Goal: Task Accomplishment & Management: Manage account settings

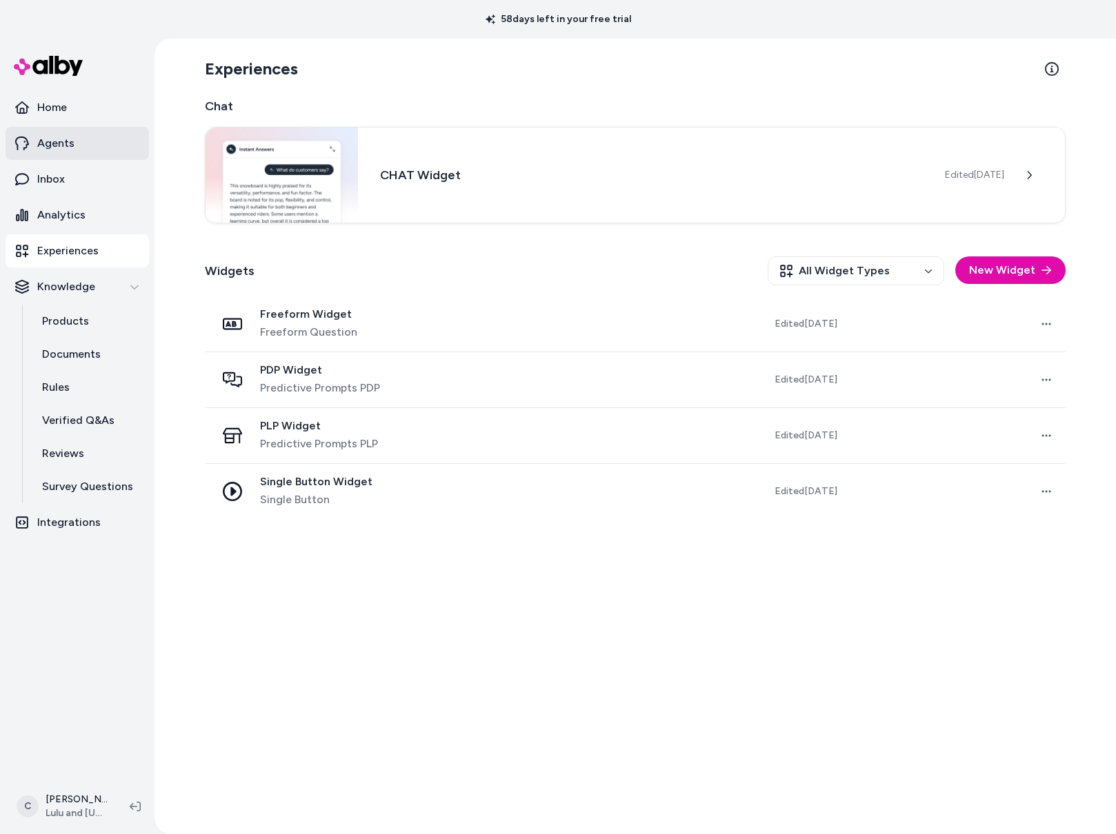
click at [61, 150] on p "Agents" at bounding box center [55, 143] width 37 height 17
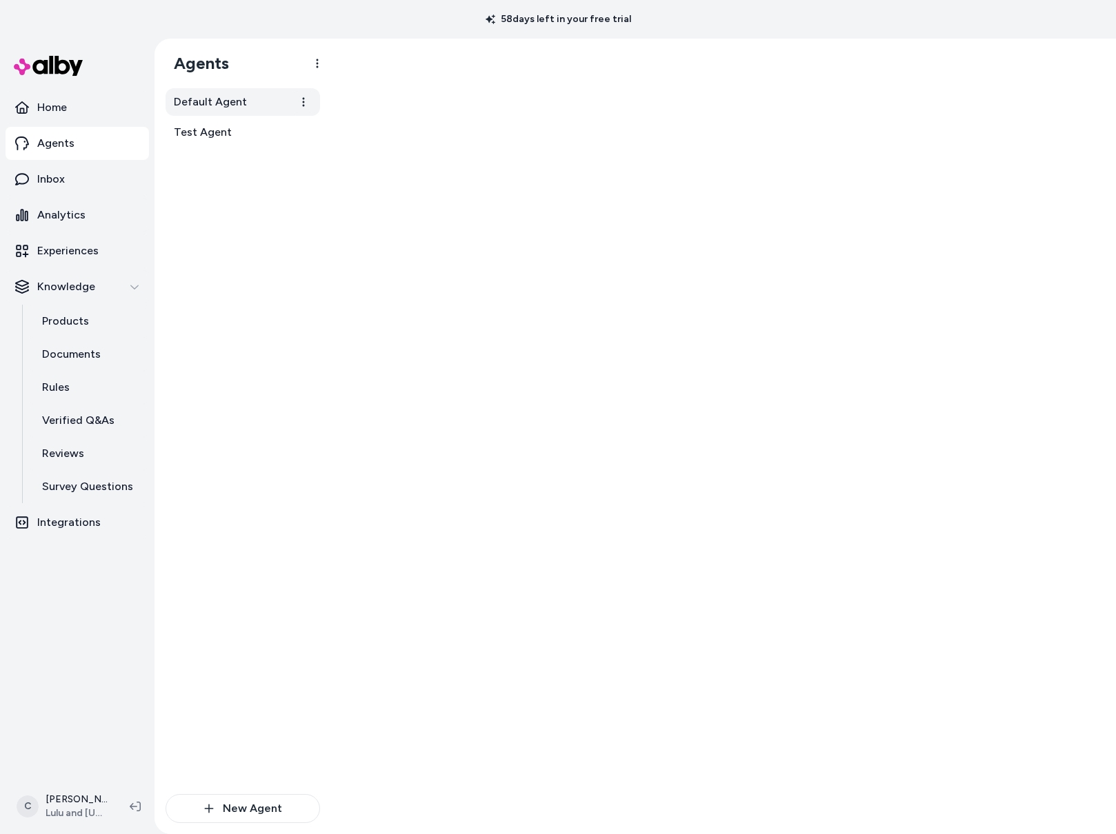
click at [204, 107] on span "Default Agent" at bounding box center [210, 102] width 73 height 17
click at [213, 130] on span "Test Agent" at bounding box center [203, 132] width 58 height 17
click at [219, 102] on span "Default Agent" at bounding box center [210, 102] width 73 height 17
click at [228, 134] on span "Test Agent" at bounding box center [203, 132] width 58 height 17
click at [72, 819] on html "58 days left in your free trial Home Agents Inbox Analytics Experiences Knowled…" at bounding box center [558, 417] width 1116 height 834
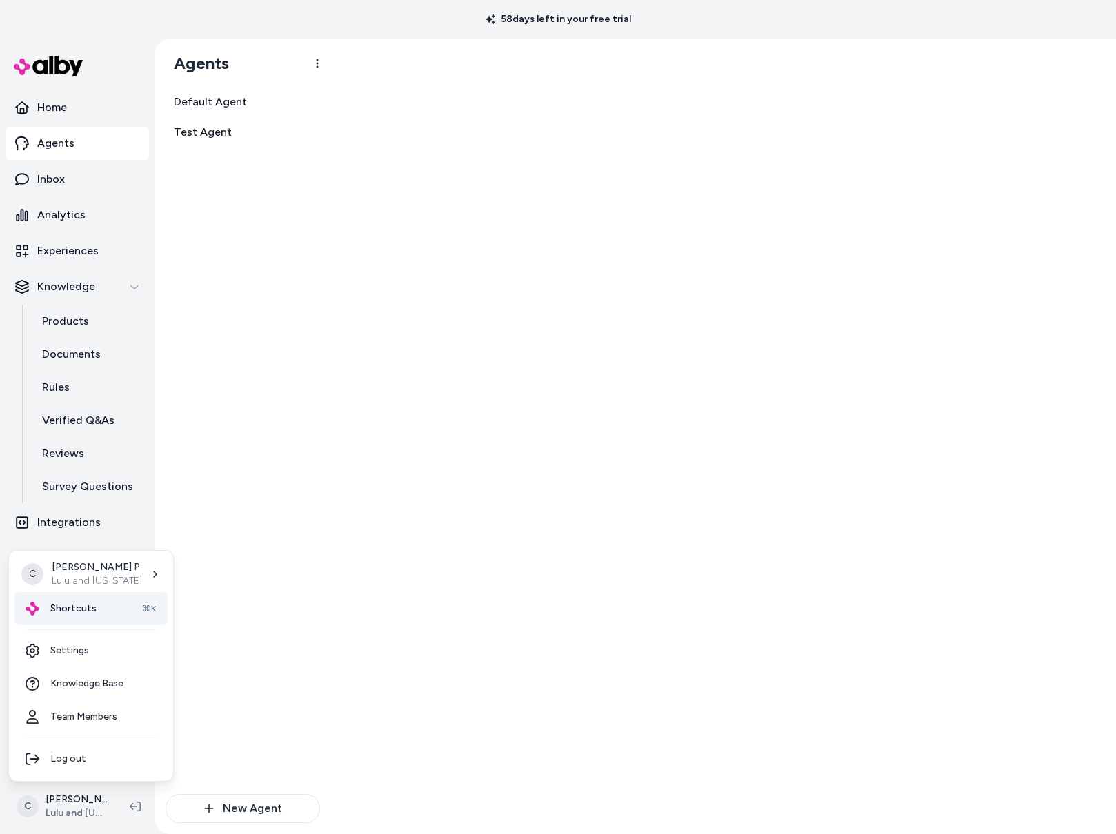
click at [103, 617] on div "Shortcuts ⌘K" at bounding box center [90, 608] width 153 height 33
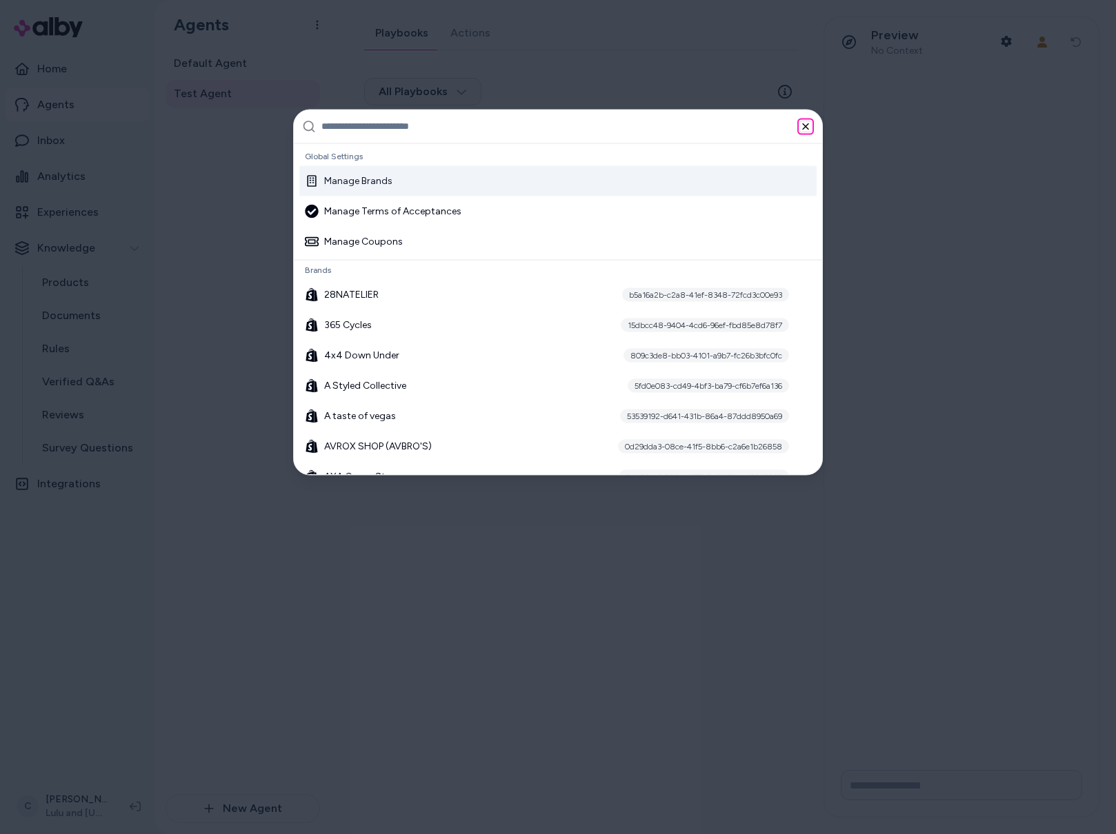
click at [805, 130] on icon "button" at bounding box center [805, 126] width 11 height 11
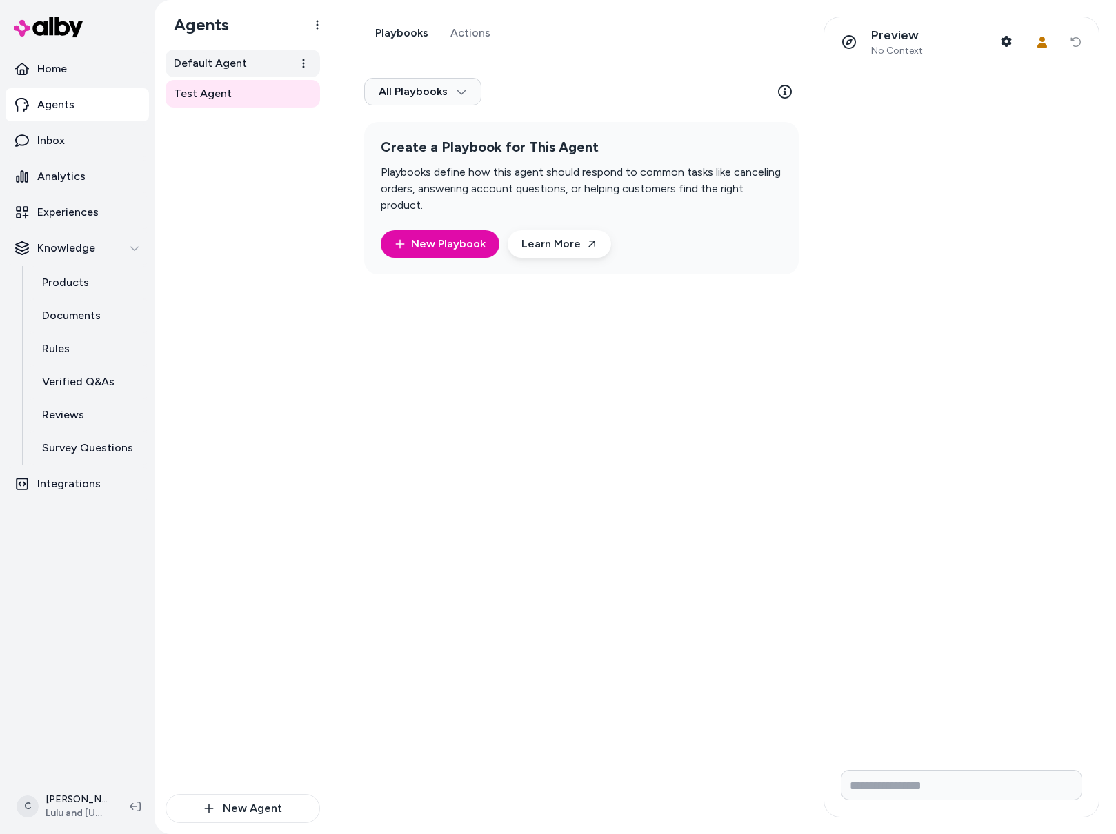
click at [237, 61] on span "Default Agent" at bounding box center [210, 63] width 73 height 17
click at [238, 87] on link "Test Agent" at bounding box center [242, 94] width 154 height 28
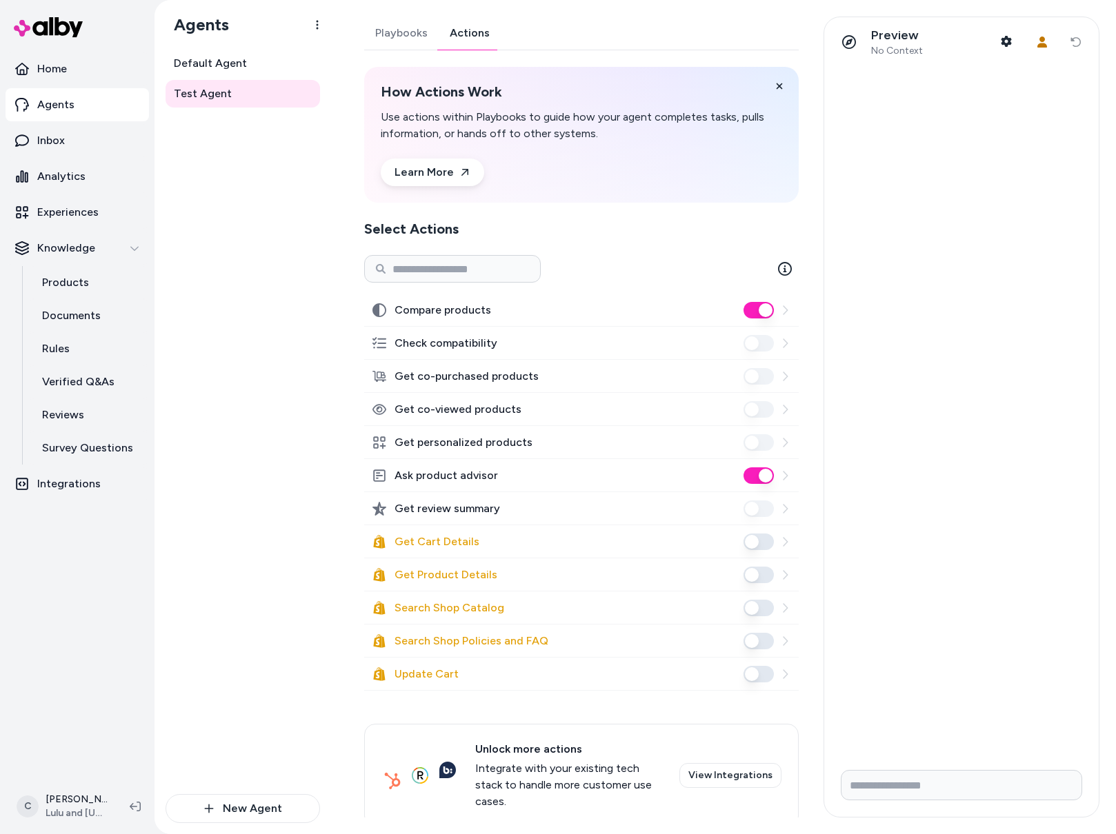
click at [479, 29] on link "Actions" at bounding box center [470, 33] width 62 height 33
click at [745, 613] on button "Search Shop Catalog" at bounding box center [758, 608] width 30 height 17
click at [229, 548] on div "Default Agent Test Agent" at bounding box center [242, 422] width 154 height 745
click at [751, 474] on button "Ask product advisor" at bounding box center [758, 476] width 30 height 17
click at [220, 64] on span "Default Agent" at bounding box center [210, 63] width 73 height 17
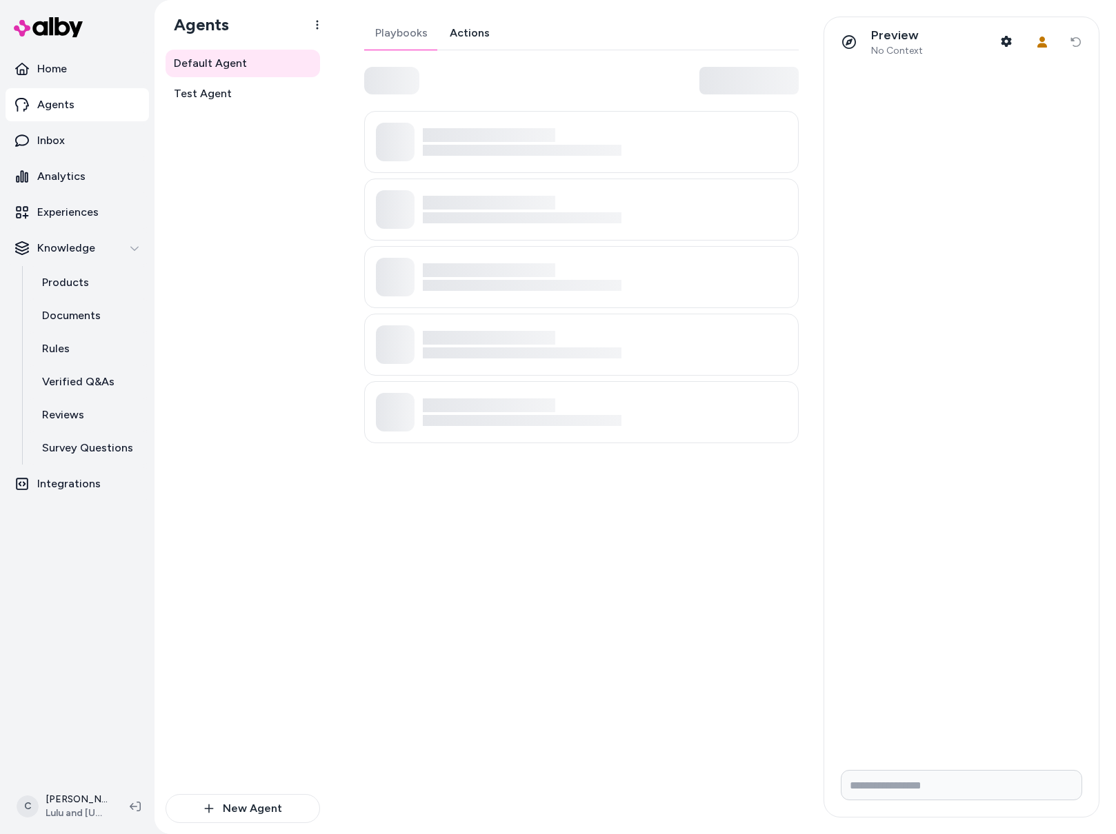
click at [472, 37] on link "Actions" at bounding box center [470, 33] width 62 height 33
drag, startPoint x: 273, startPoint y: 479, endPoint x: 285, endPoint y: 429, distance: 51.0
click at [273, 453] on div "Default Agent Test Agent" at bounding box center [242, 422] width 154 height 745
click at [283, 429] on div "Default Agent Test Agent" at bounding box center [242, 422] width 154 height 745
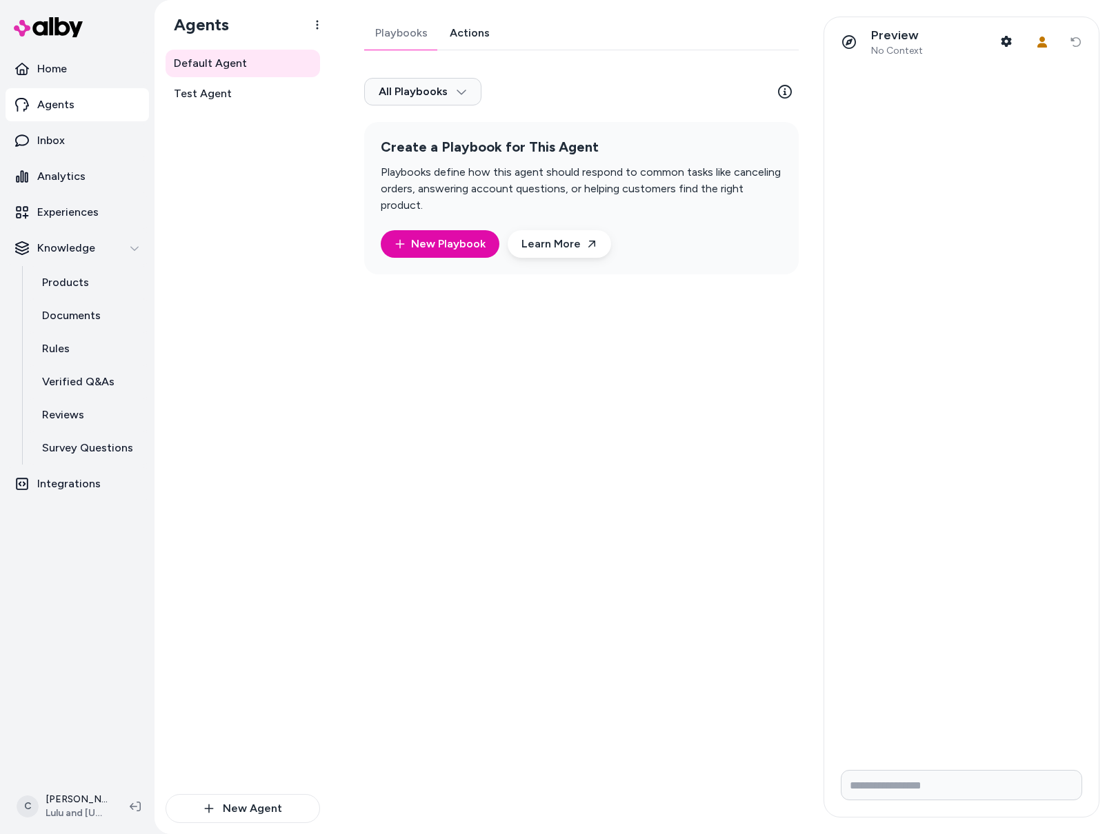
click at [420, 32] on link "Playbooks" at bounding box center [401, 33] width 74 height 33
click at [461, 37] on link "Actions" at bounding box center [470, 33] width 62 height 33
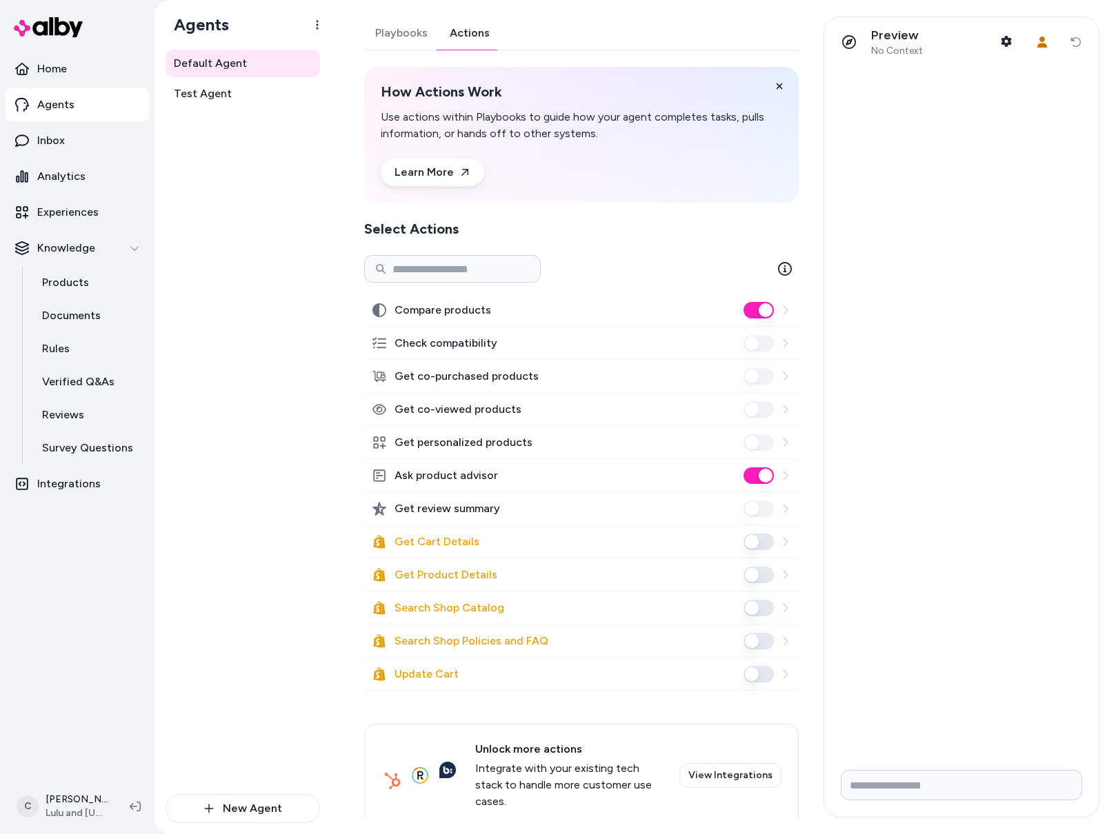
click at [256, 392] on div "Default Agent Test Agent" at bounding box center [242, 422] width 154 height 745
click at [242, 97] on link "Test Agent" at bounding box center [242, 94] width 154 height 28
click at [472, 30] on link "Actions" at bounding box center [470, 33] width 62 height 33
click at [279, 325] on div "Default Agent Test Agent" at bounding box center [242, 422] width 154 height 745
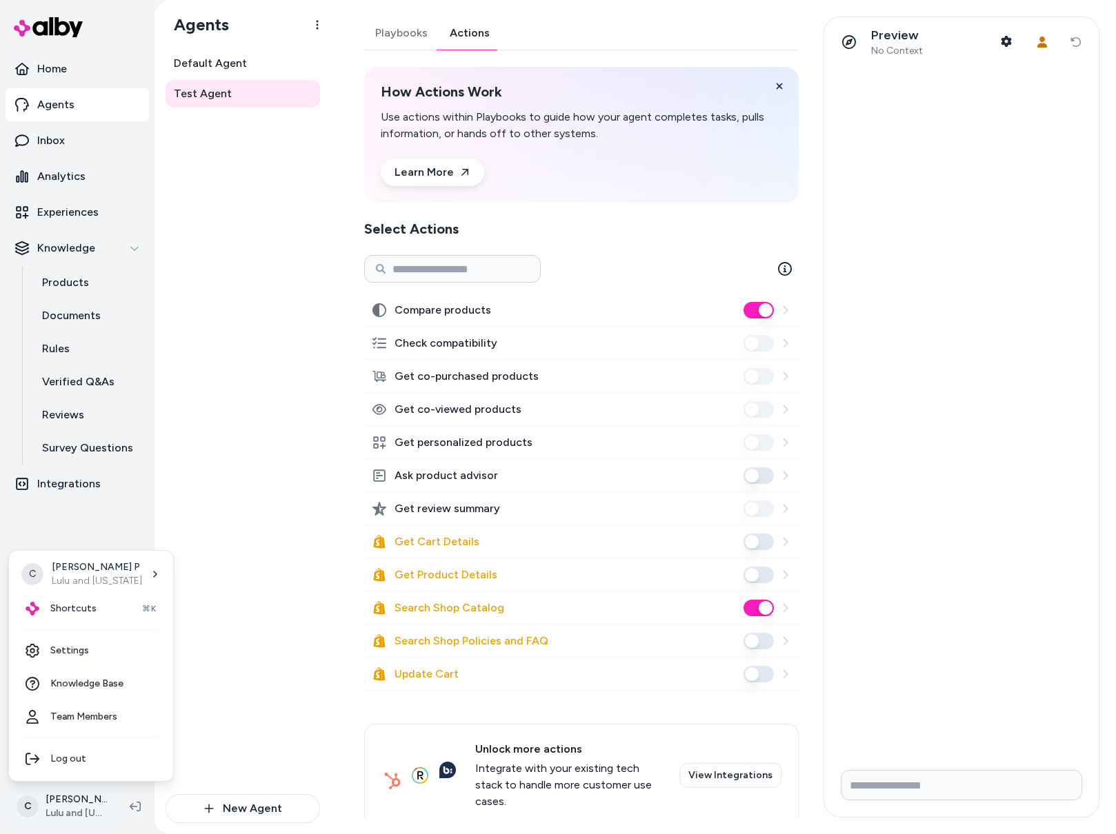
click at [78, 797] on html "Home Agents Inbox Analytics Experiences Knowledge Products Documents Rules Veri…" at bounding box center [558, 417] width 1116 height 834
click at [96, 641] on link "Settings" at bounding box center [90, 650] width 153 height 33
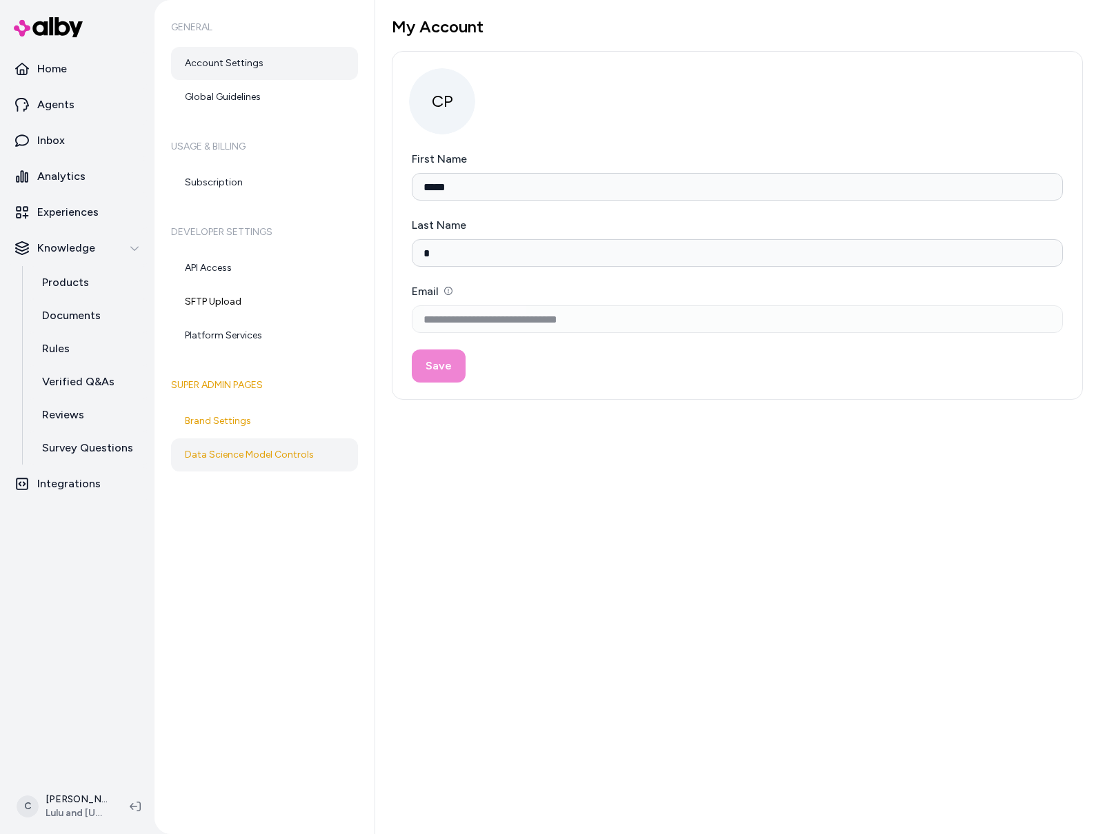
click at [231, 447] on link "Data Science Model Controls" at bounding box center [264, 455] width 187 height 33
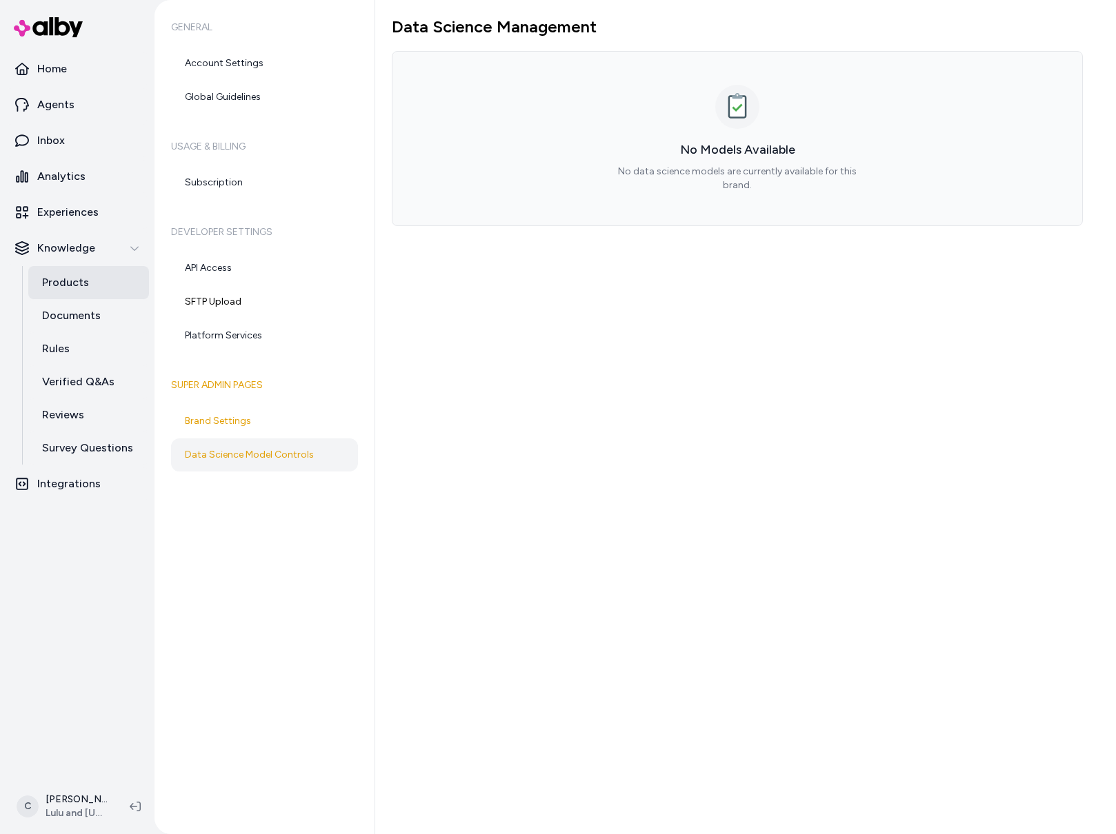
click at [72, 272] on link "Products" at bounding box center [88, 282] width 121 height 33
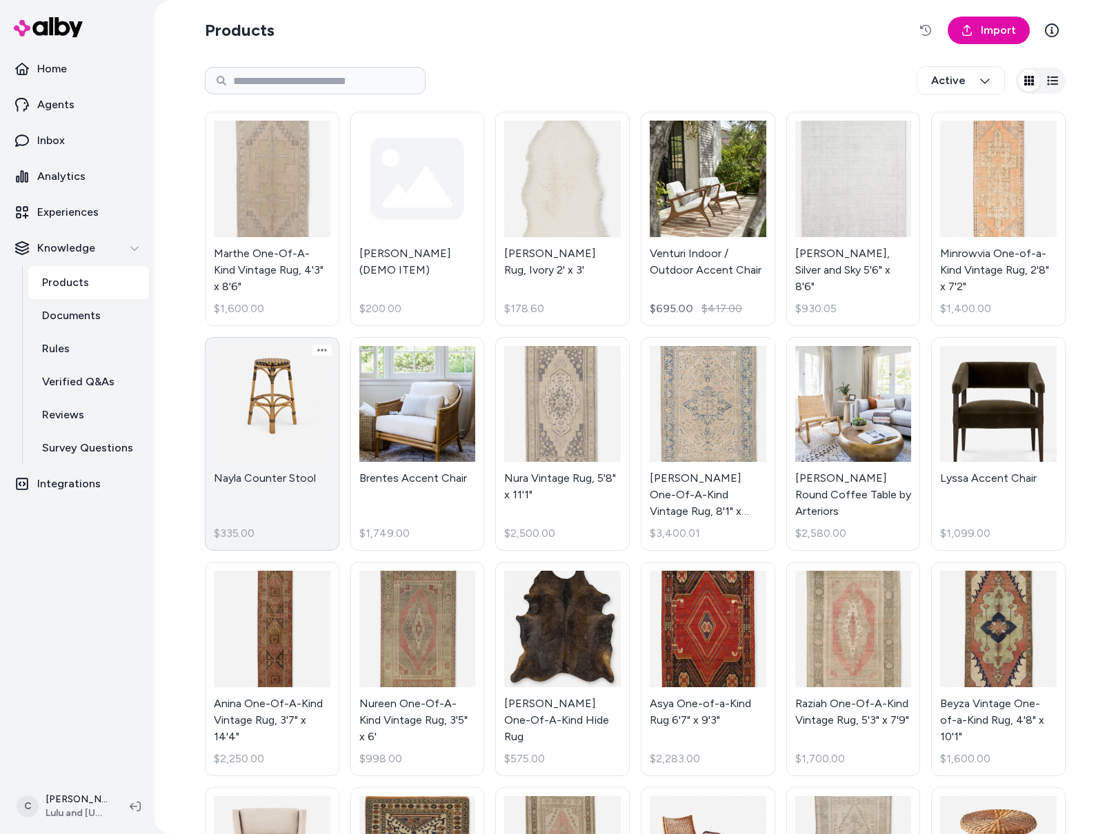
scroll to position [8, 0]
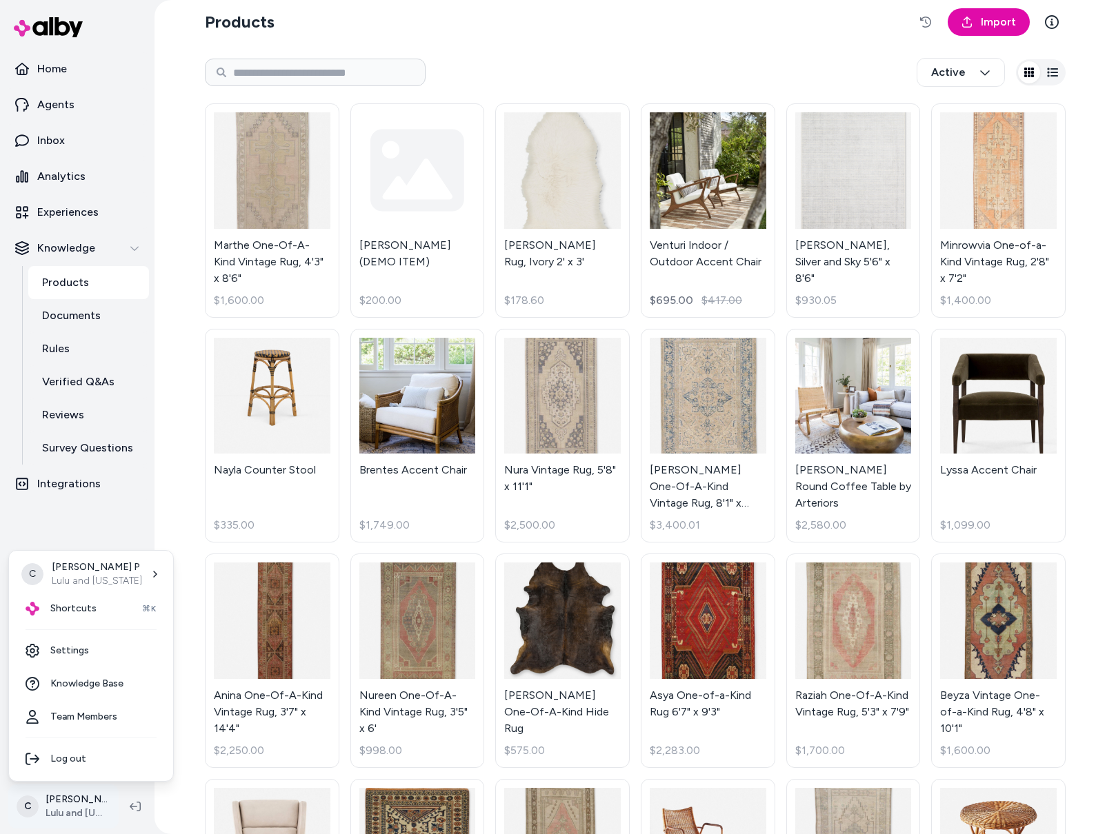
click at [72, 791] on html "Home Agents Inbox Analytics Experiences Knowledge Products Documents Rules Veri…" at bounding box center [558, 417] width 1116 height 834
click at [78, 647] on link "Settings" at bounding box center [90, 650] width 153 height 33
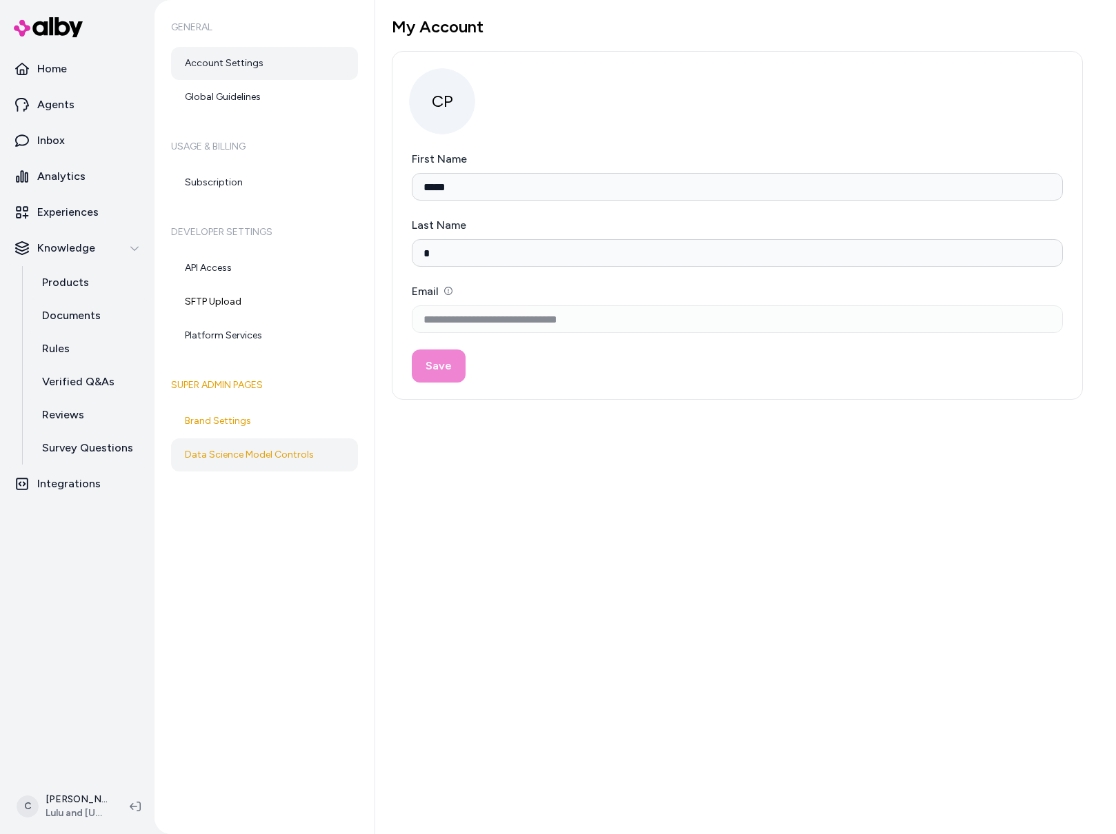
click at [262, 454] on link "Data Science Model Controls" at bounding box center [264, 455] width 187 height 33
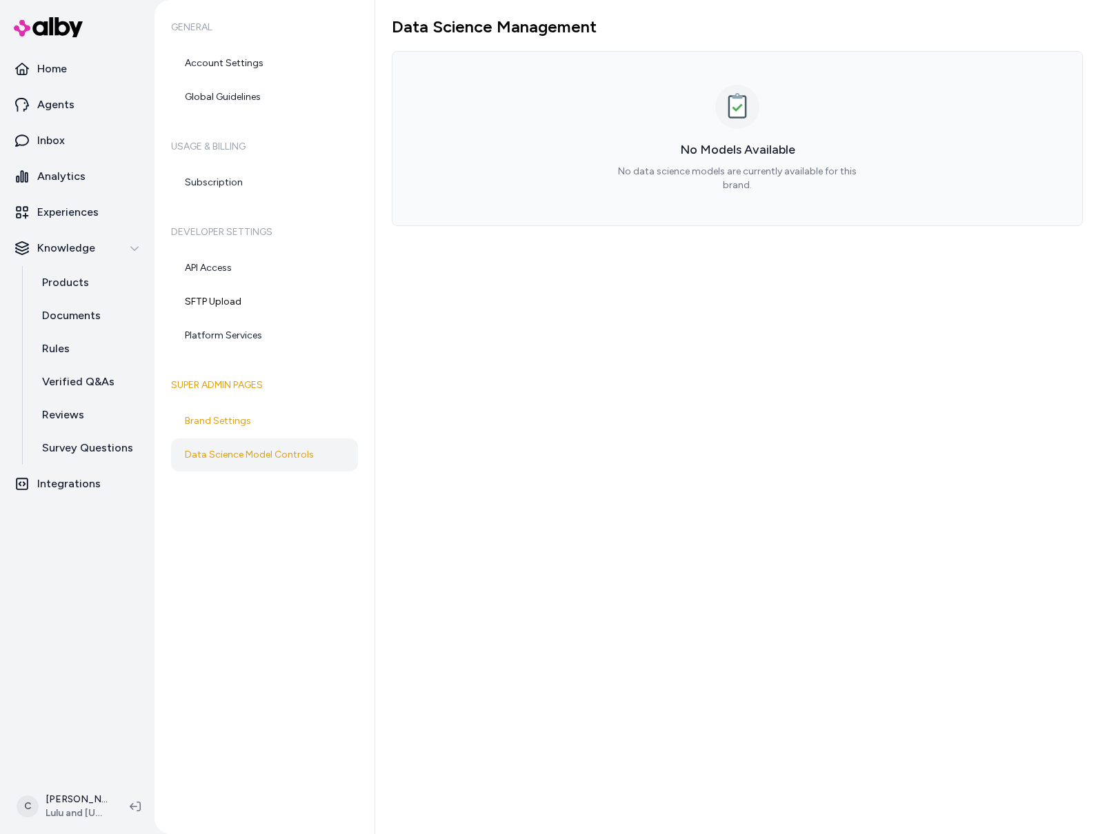
drag, startPoint x: 635, startPoint y: 178, endPoint x: 844, endPoint y: 161, distance: 209.6
click at [635, 178] on p "No data science models are currently available for this brand." at bounding box center [737, 179] width 265 height 28
drag, startPoint x: 844, startPoint y: 161, endPoint x: 669, endPoint y: 165, distance: 175.2
click at [669, 165] on p "No data science models are currently available for this brand." at bounding box center [737, 179] width 265 height 28
click at [675, 170] on p "No data science models are currently available for this brand." at bounding box center [737, 179] width 265 height 28
